Goal: Use online tool/utility: Utilize a website feature to perform a specific function

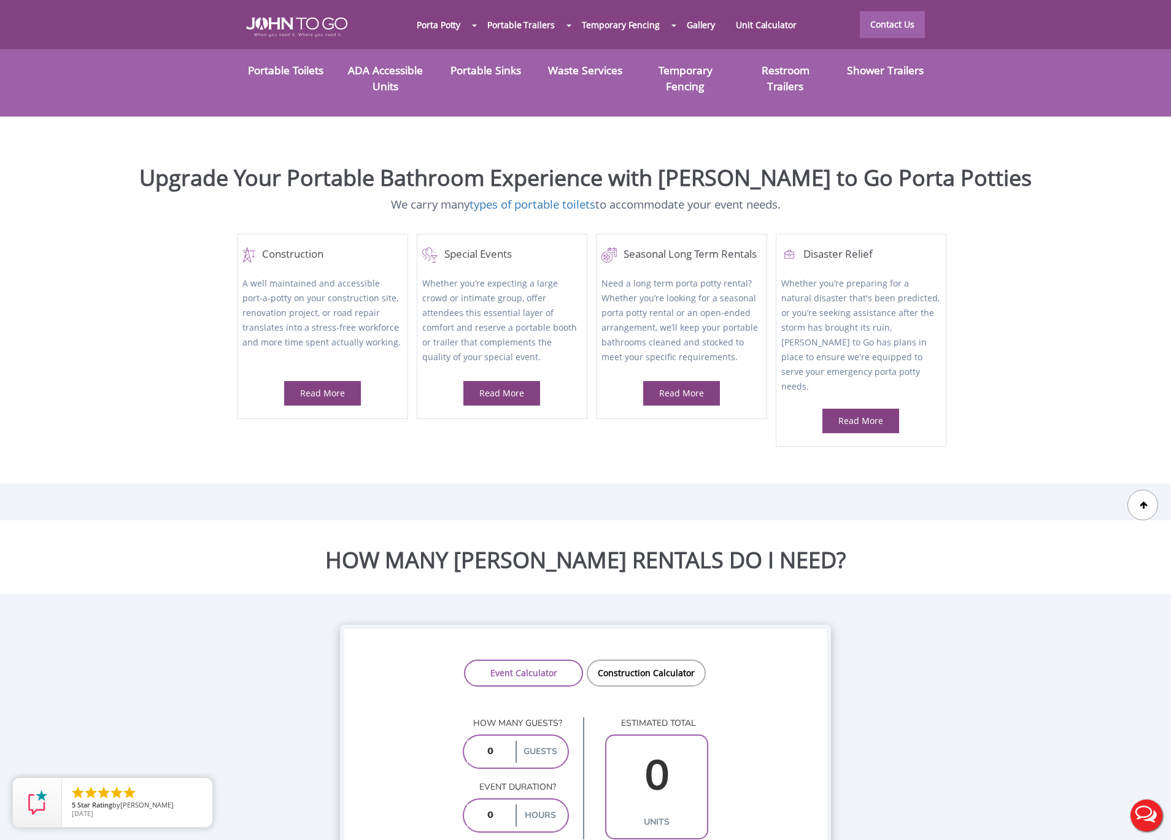
scroll to position [663, 0]
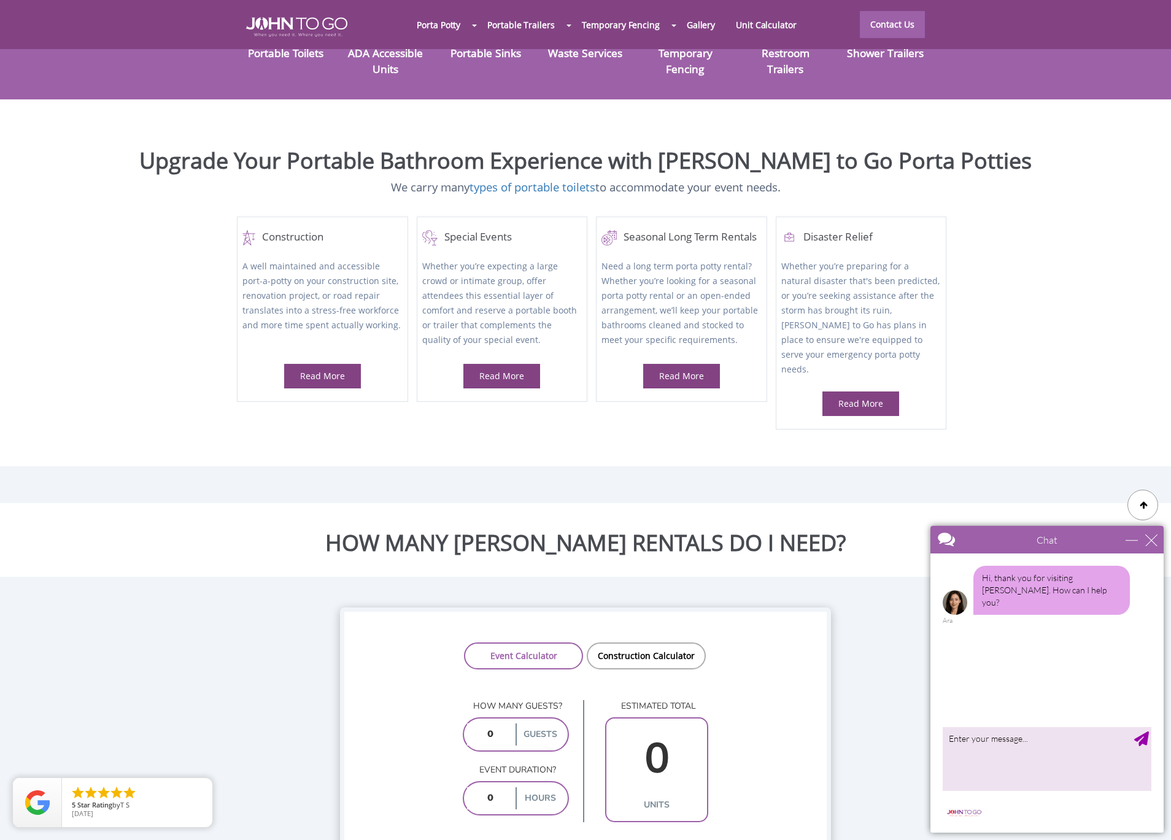
click at [487, 723] on input "number" at bounding box center [490, 734] width 46 height 22
type input "5000"
click at [488, 781] on div "hours" at bounding box center [516, 798] width 106 height 34
type input "6"
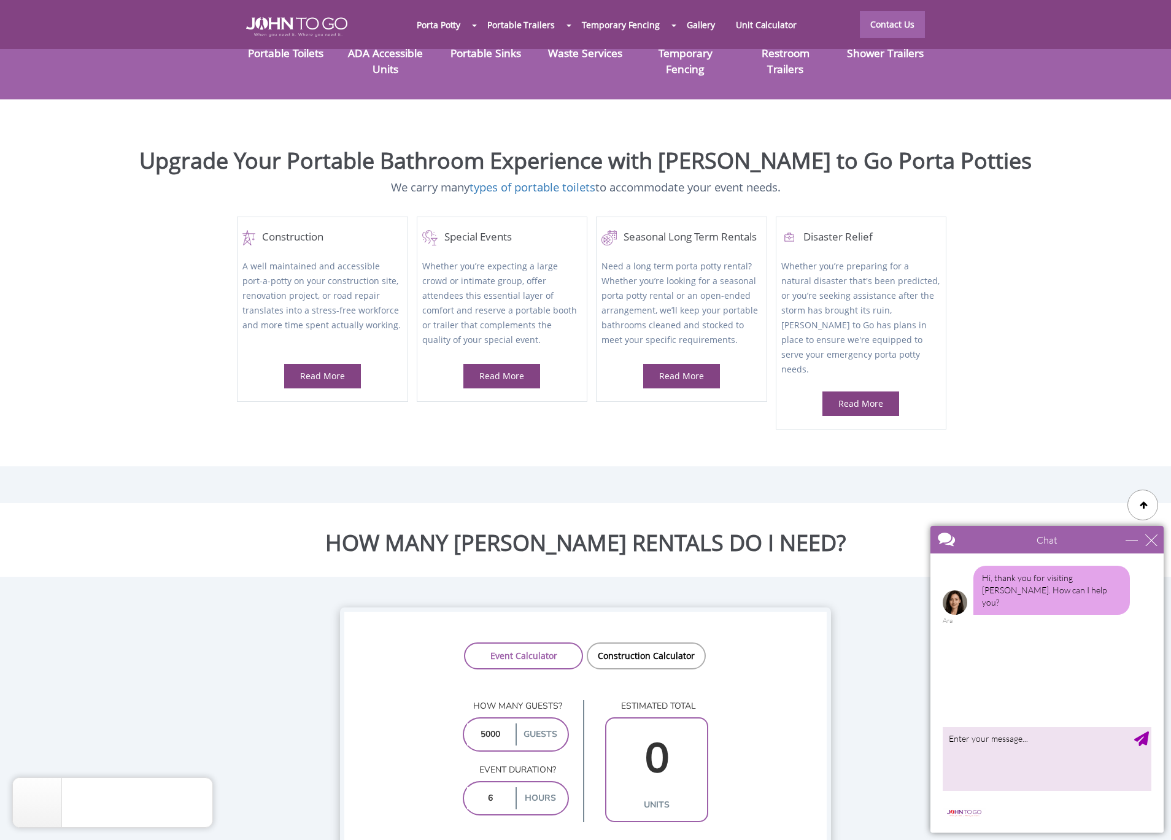
type input "36"
type input "6"
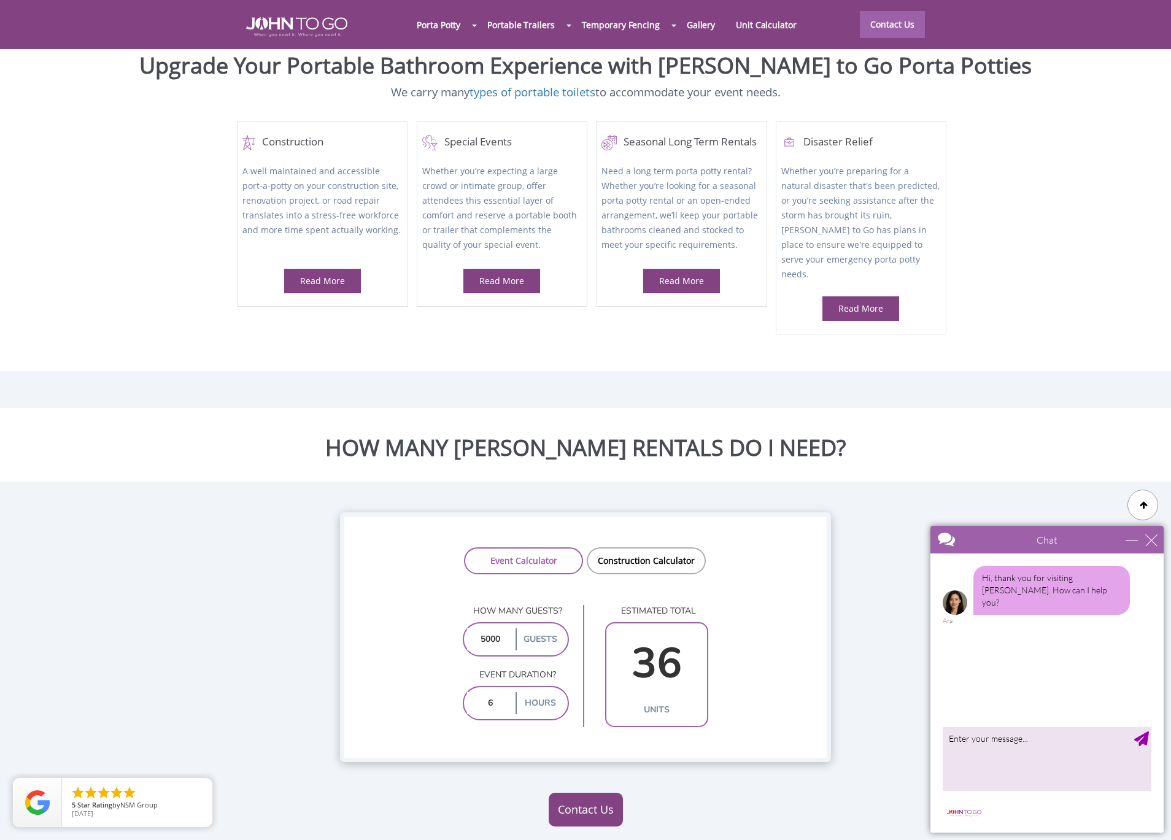
scroll to position [762, 0]
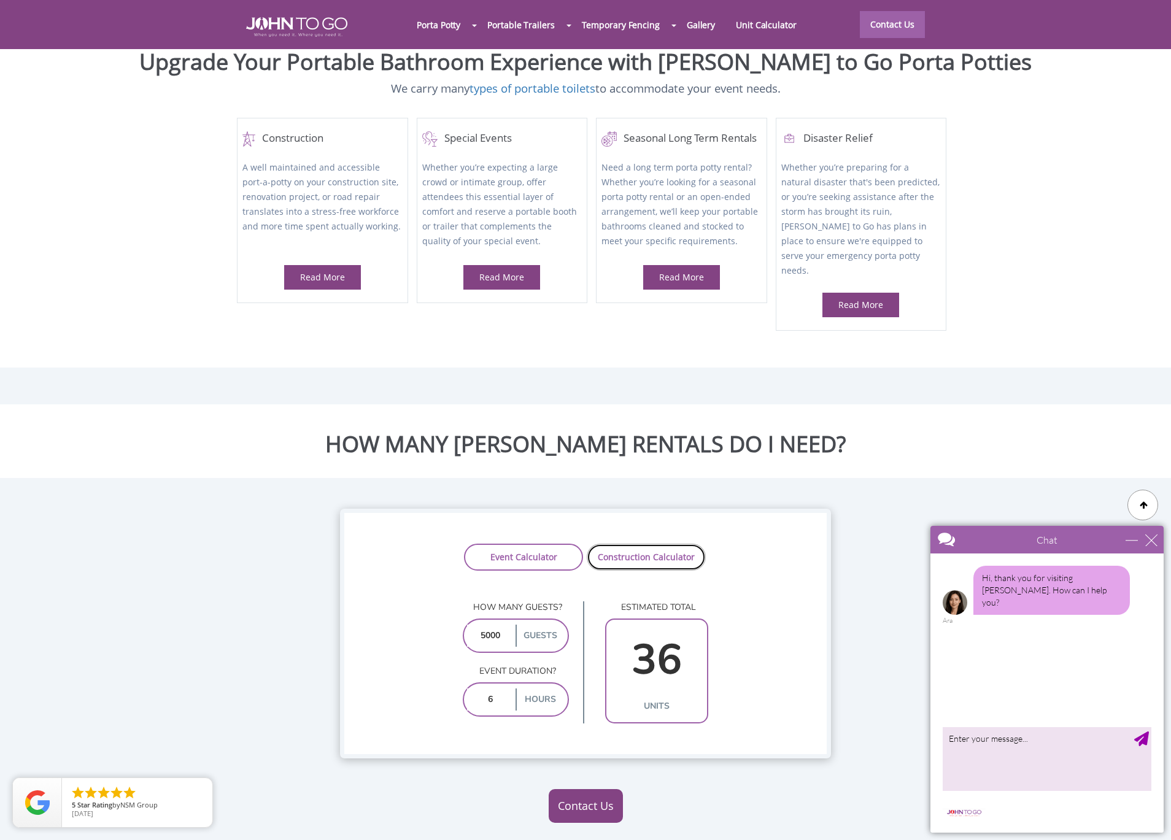
click at [639, 544] on link "Construction Calculator" at bounding box center [646, 557] width 119 height 27
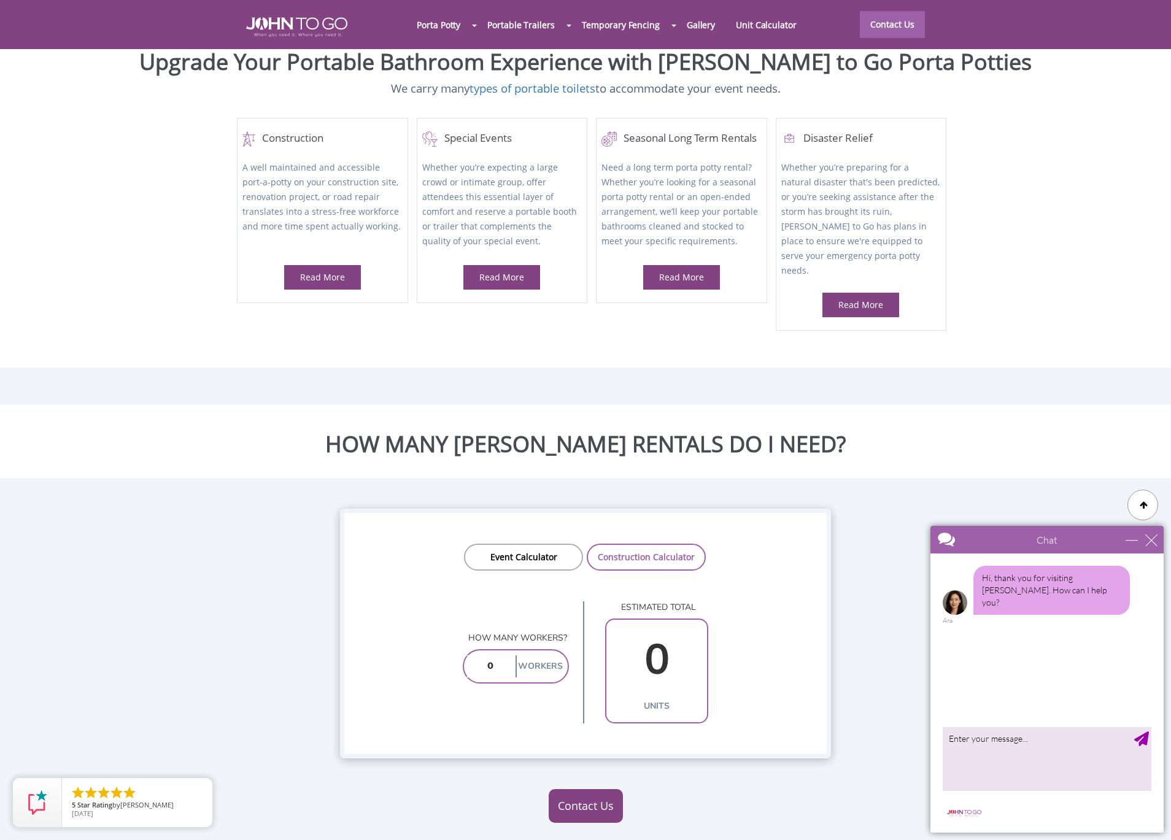
click at [495, 655] on input "number" at bounding box center [490, 666] width 46 height 22
type input "5"
type input "1"
type input "50"
type input "5"
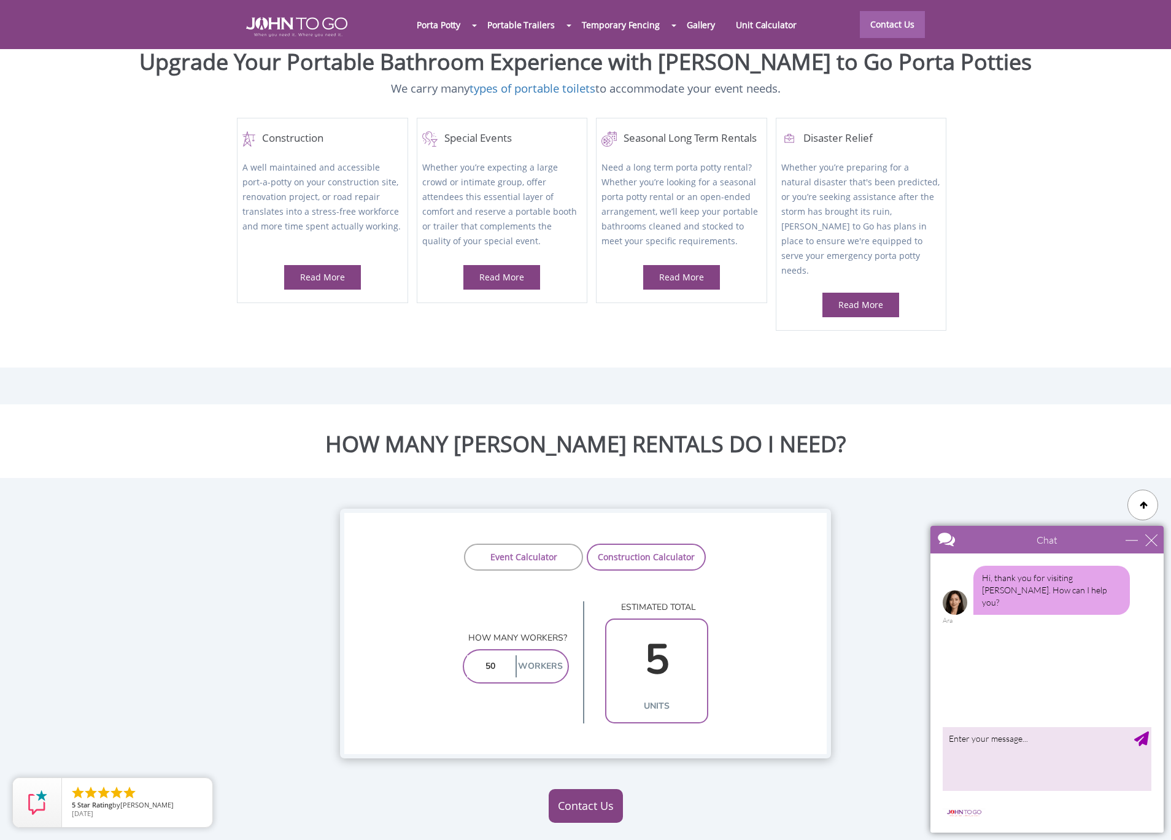
type input "50"
click at [512, 544] on link "Event Calculator" at bounding box center [523, 557] width 119 height 27
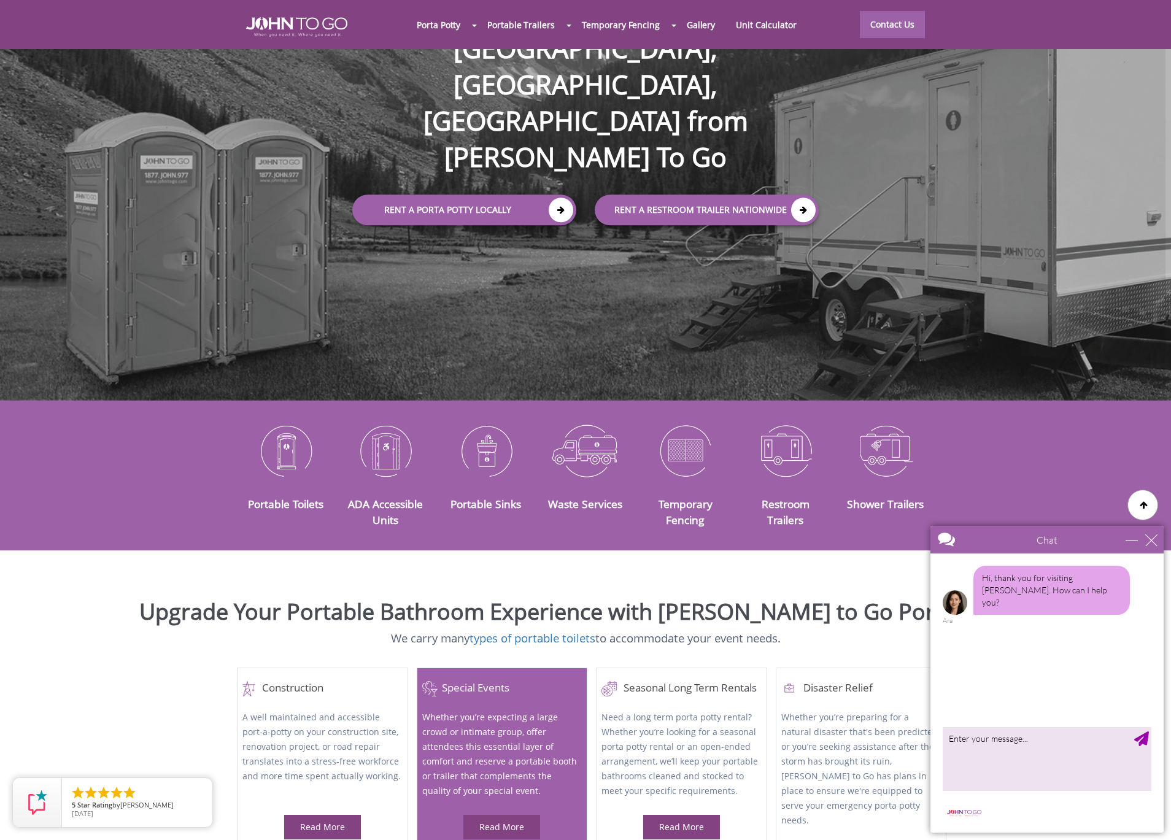
scroll to position [209, 0]
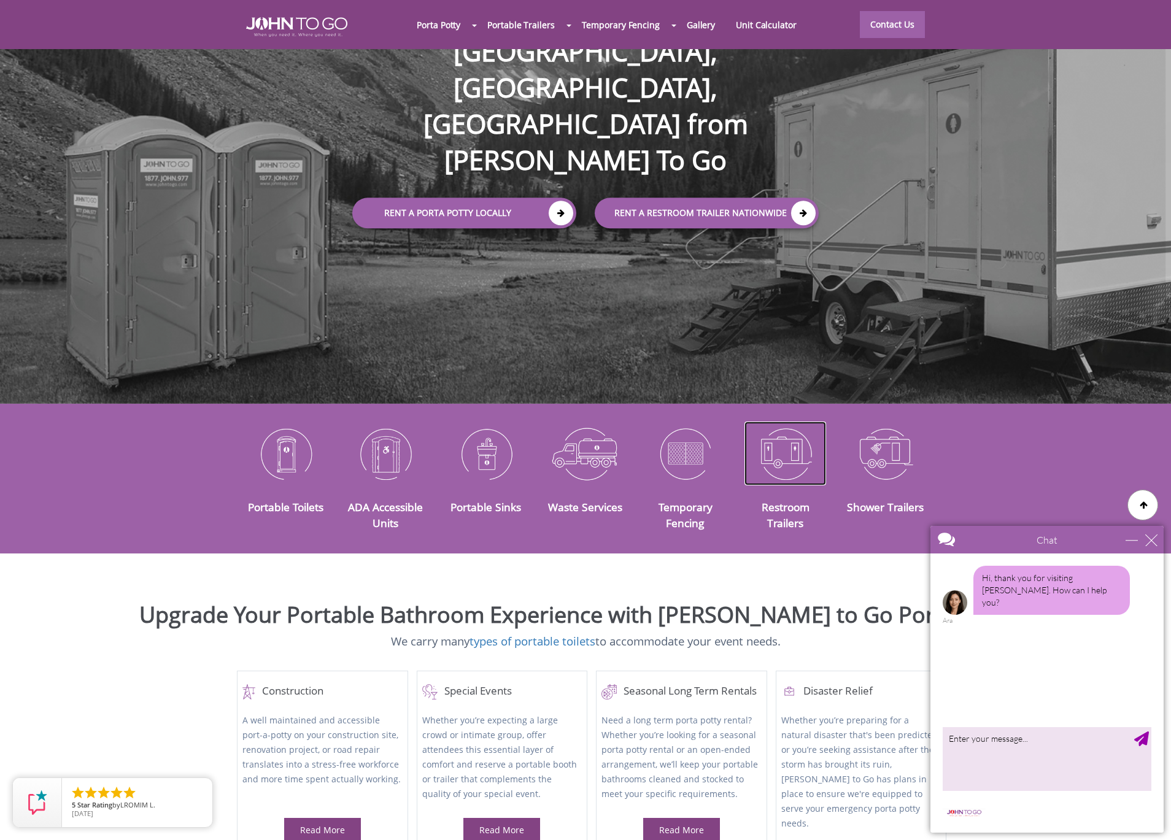
click at [780, 441] on img at bounding box center [785, 454] width 82 height 64
